Goal: Transaction & Acquisition: Purchase product/service

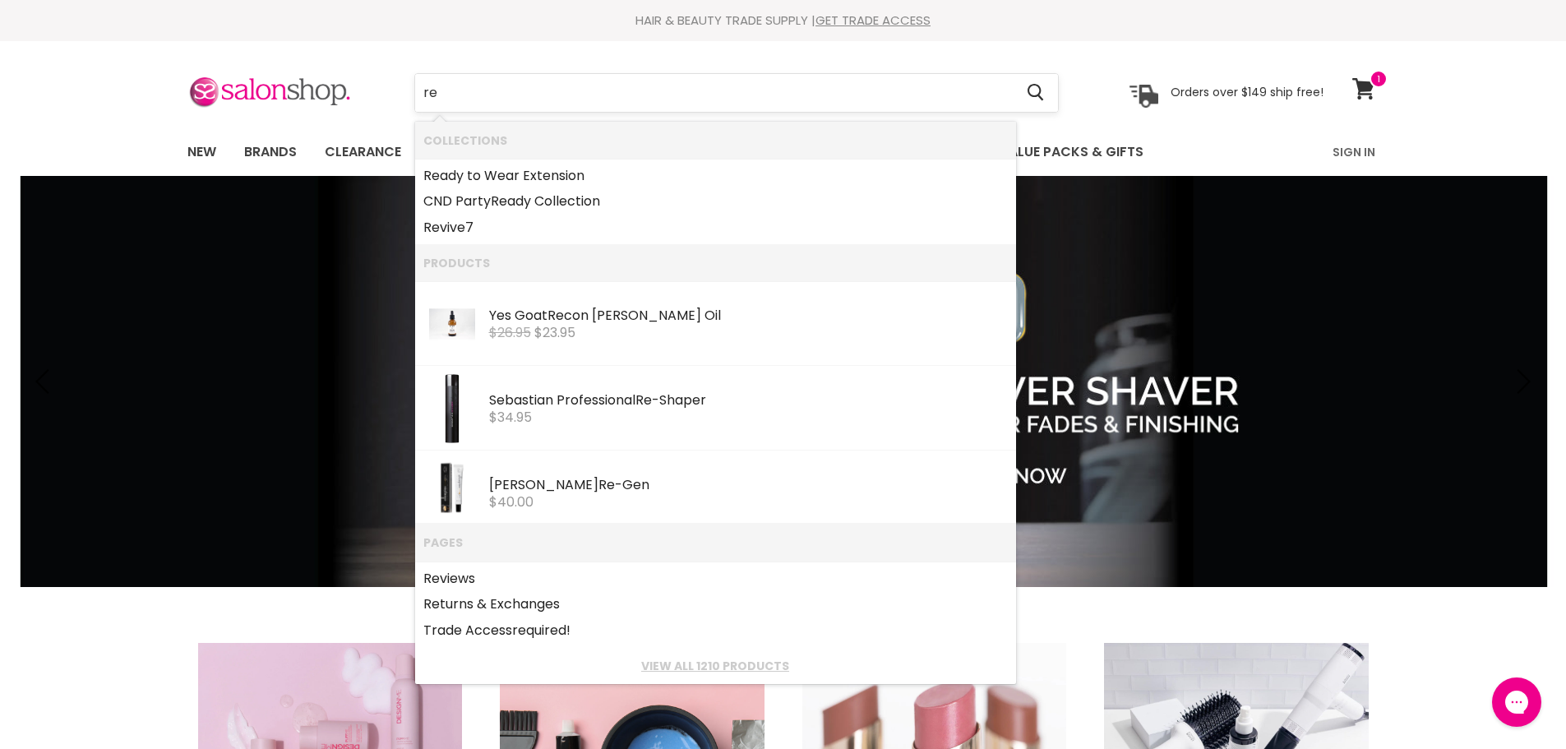
type input "r"
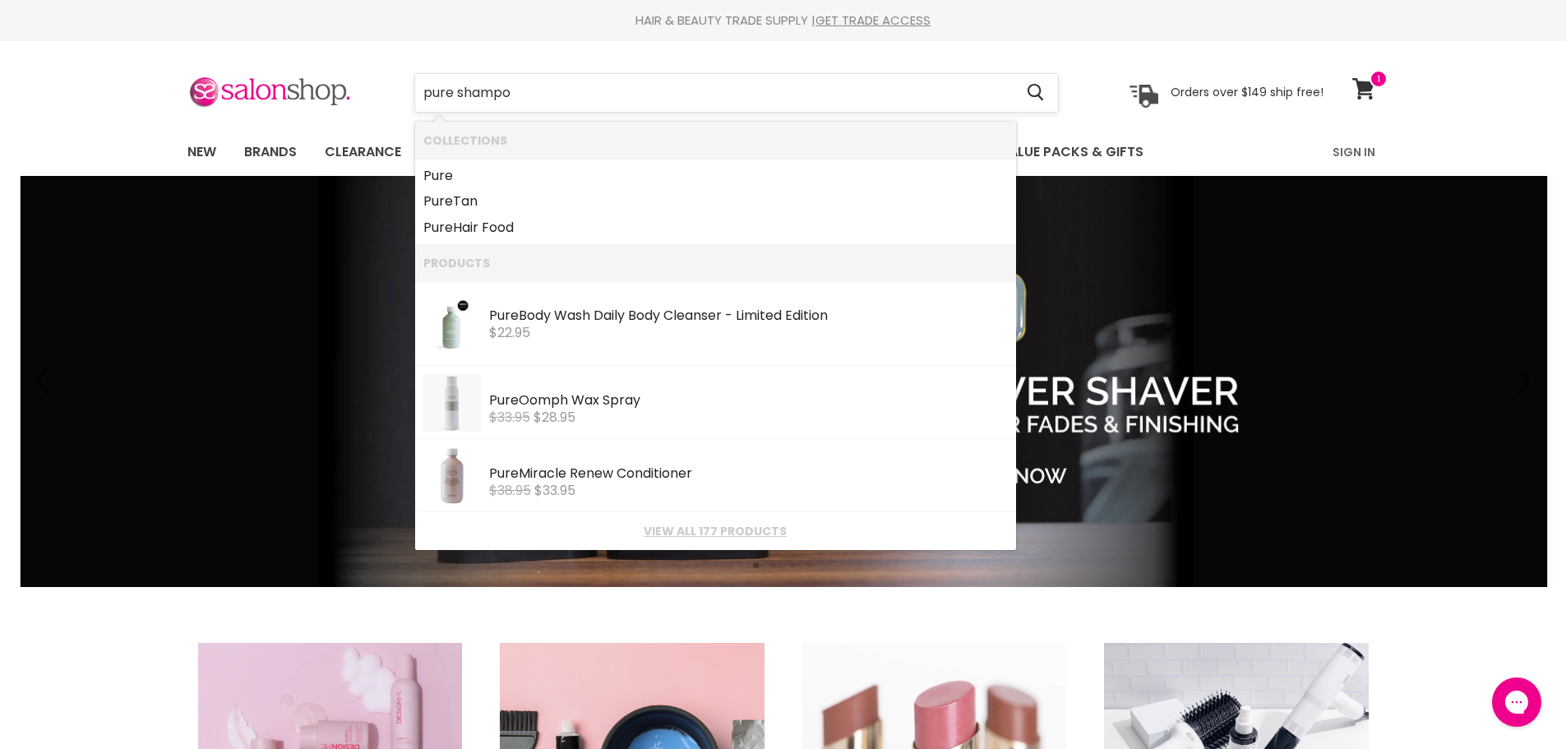
type input "pure shampoo"
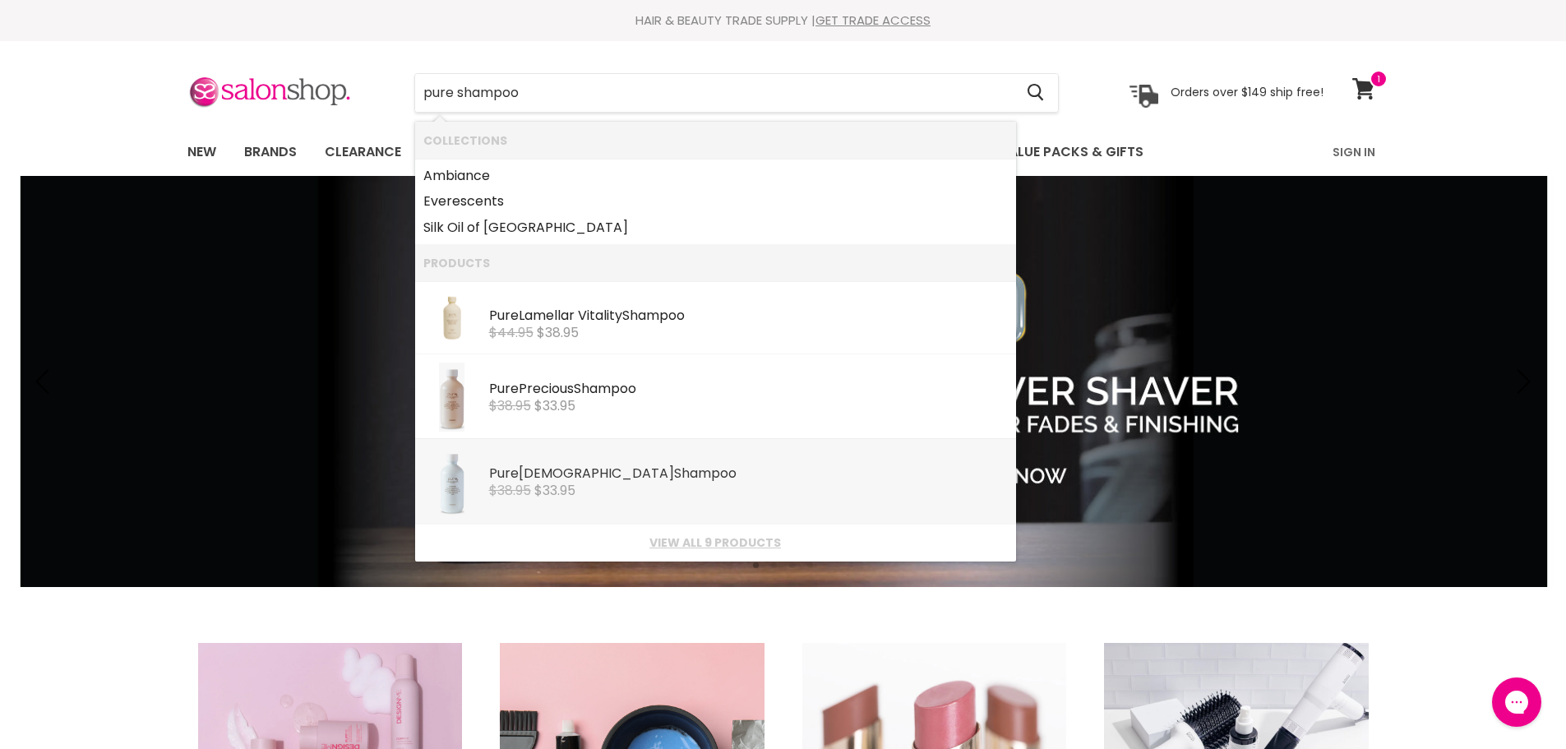
click at [674, 471] on b "Shampoo" at bounding box center [705, 473] width 62 height 19
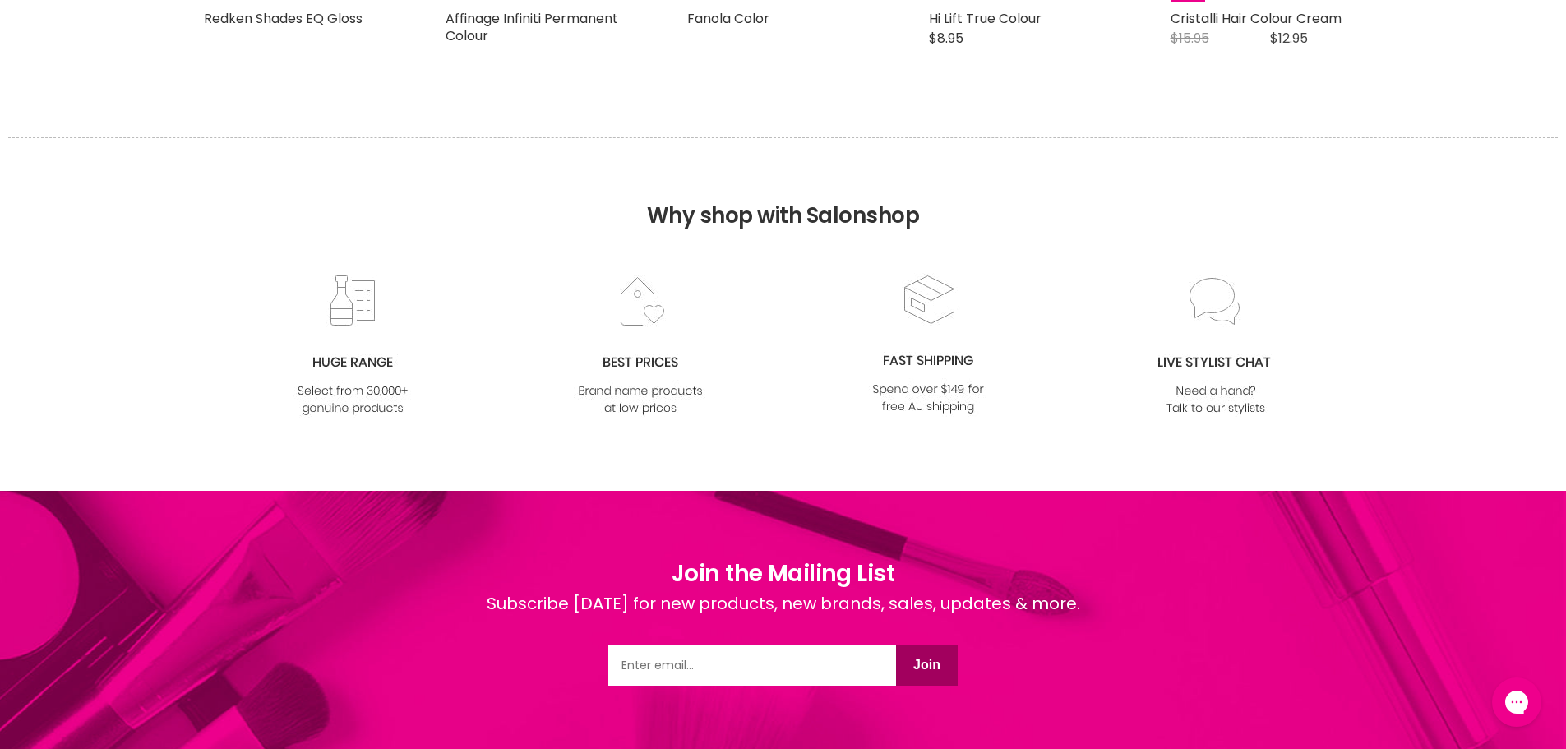
scroll to position [1214, 0]
